Goal: Find specific page/section: Find specific page/section

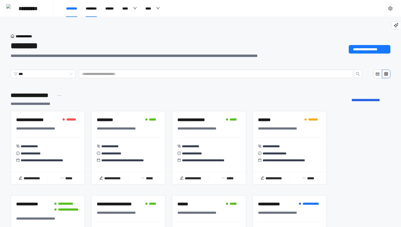
click at [97, 7] on span "********" at bounding box center [91, 9] width 11 height 4
